Goal: Task Accomplishment & Management: Manage account settings

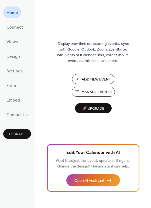
click at [80, 92] on button "Manage Events" at bounding box center [93, 92] width 43 height 10
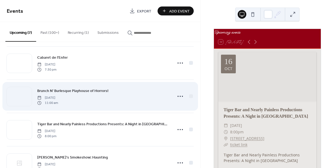
scroll to position [123, 0]
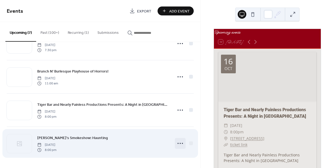
click at [177, 142] on icon at bounding box center [180, 143] width 9 height 9
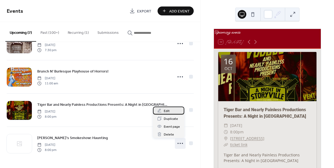
click at [168, 109] on span "Edit" at bounding box center [167, 111] width 6 height 6
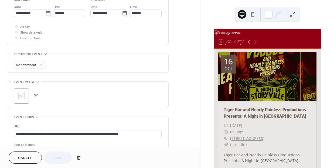
scroll to position [189, 0]
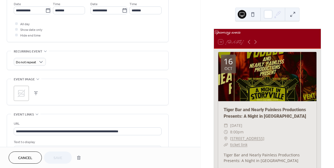
click at [36, 93] on button "button" at bounding box center [36, 93] width 8 height 8
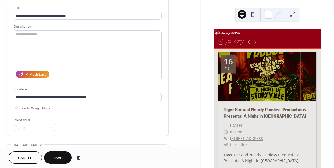
scroll to position [34, 0]
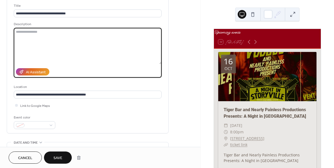
click at [106, 59] on textarea at bounding box center [88, 46] width 148 height 36
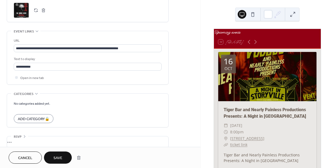
scroll to position [278, 0]
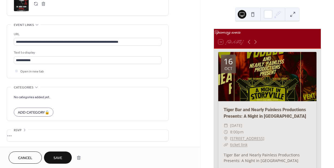
click at [55, 158] on span "Save" at bounding box center [57, 158] width 9 height 6
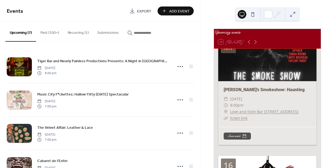
scroll to position [1507, 0]
